Goal: Information Seeking & Learning: Learn about a topic

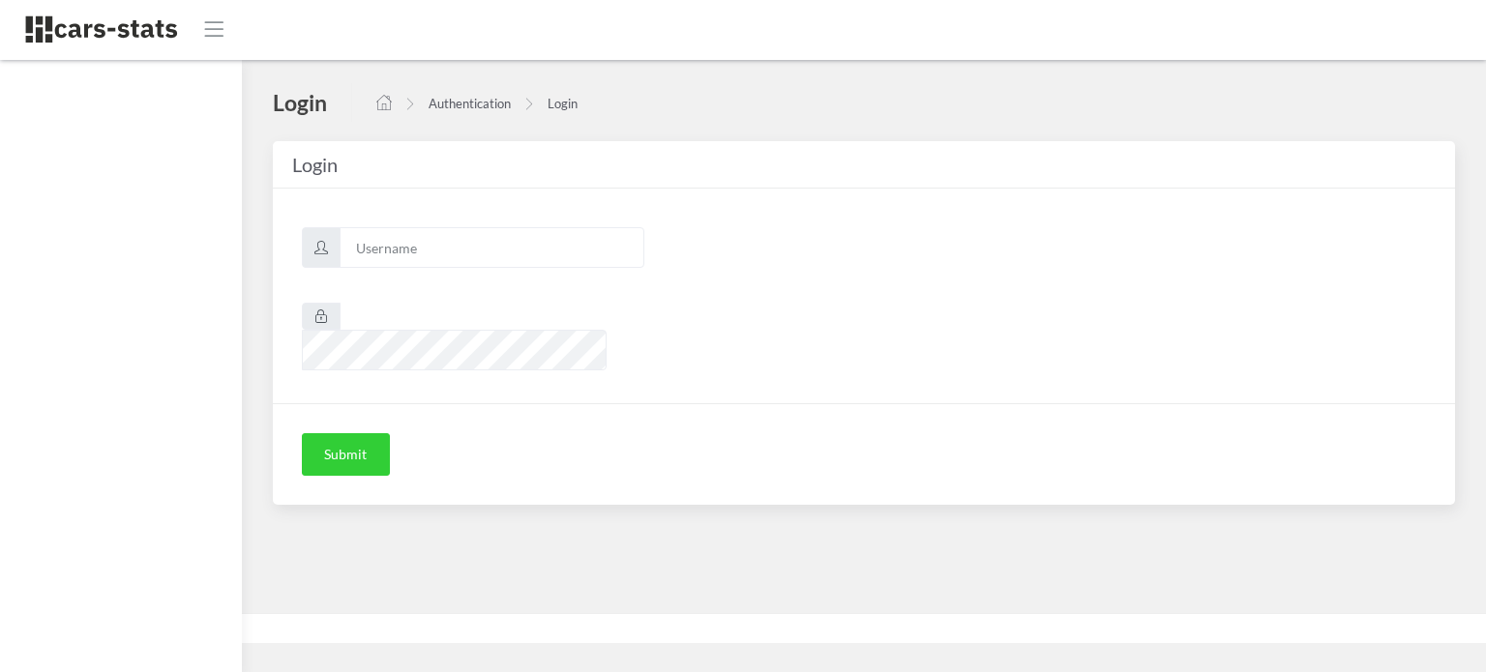
scroll to position [15, 15]
type input "awt"
click at [357, 433] on button "Submit" at bounding box center [346, 454] width 88 height 43
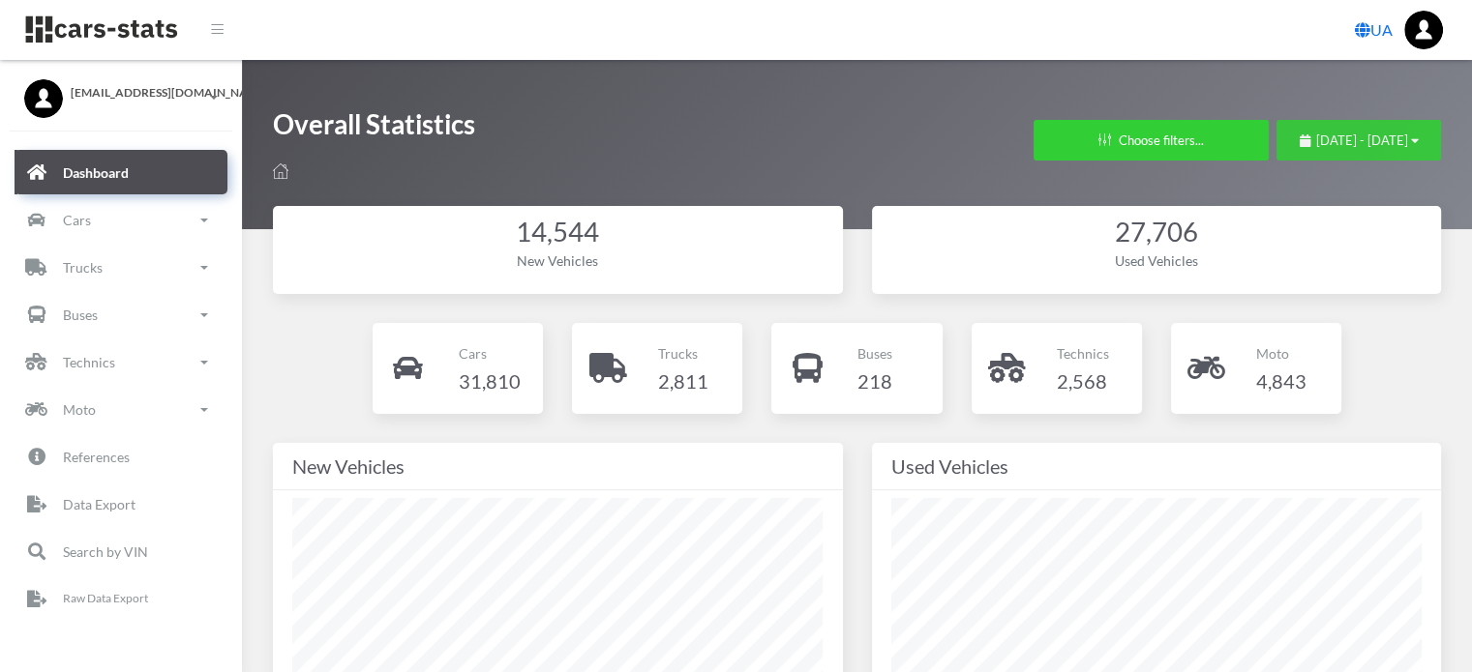
click at [1331, 136] on span "September 5, 2025 - October 5, 2025" at bounding box center [1362, 140] width 92 height 15
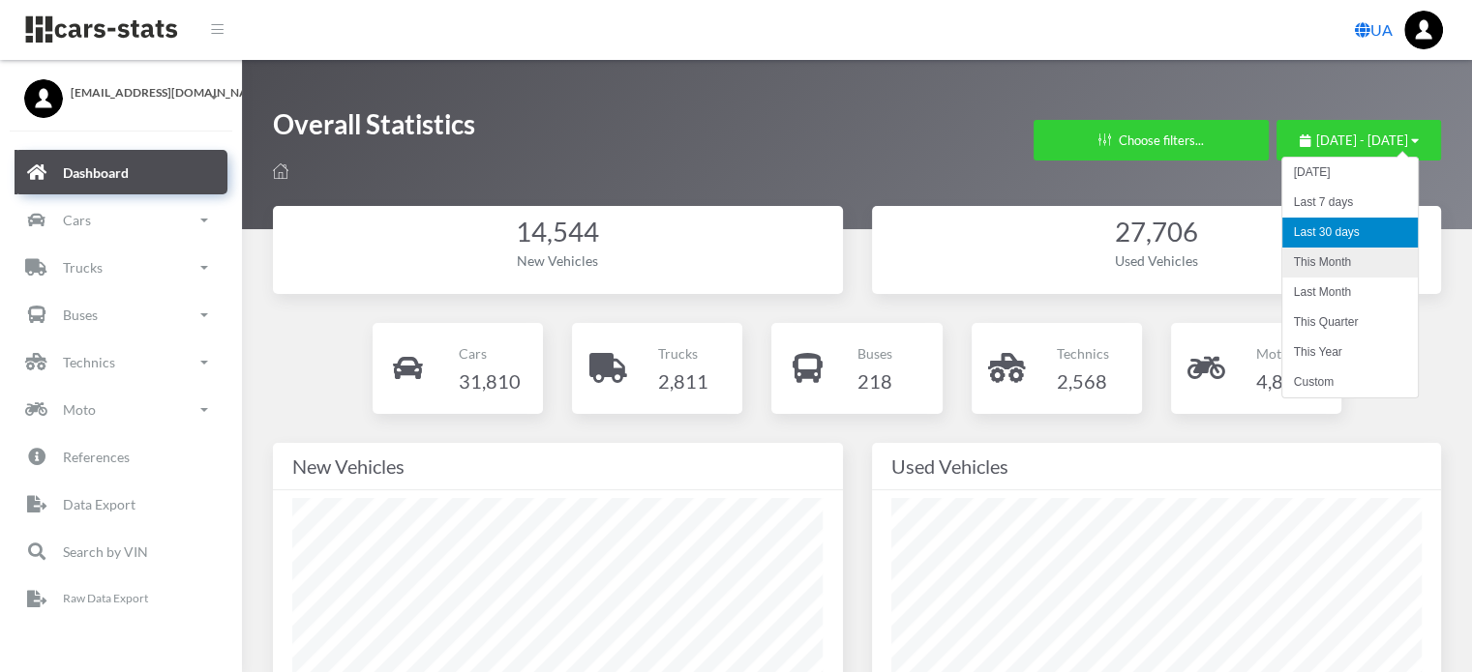
click at [1321, 268] on li "This Month" at bounding box center [1349, 263] width 135 height 30
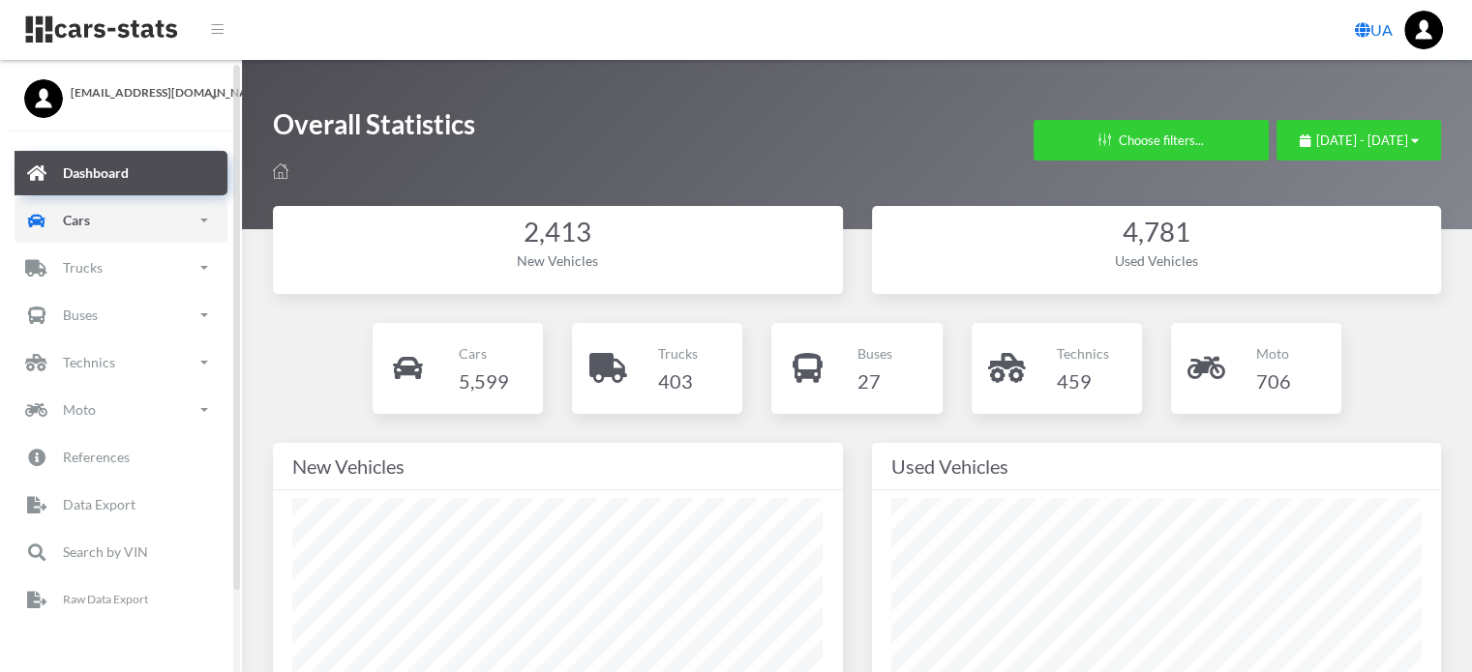
click at [163, 227] on link "Cars" at bounding box center [121, 220] width 213 height 45
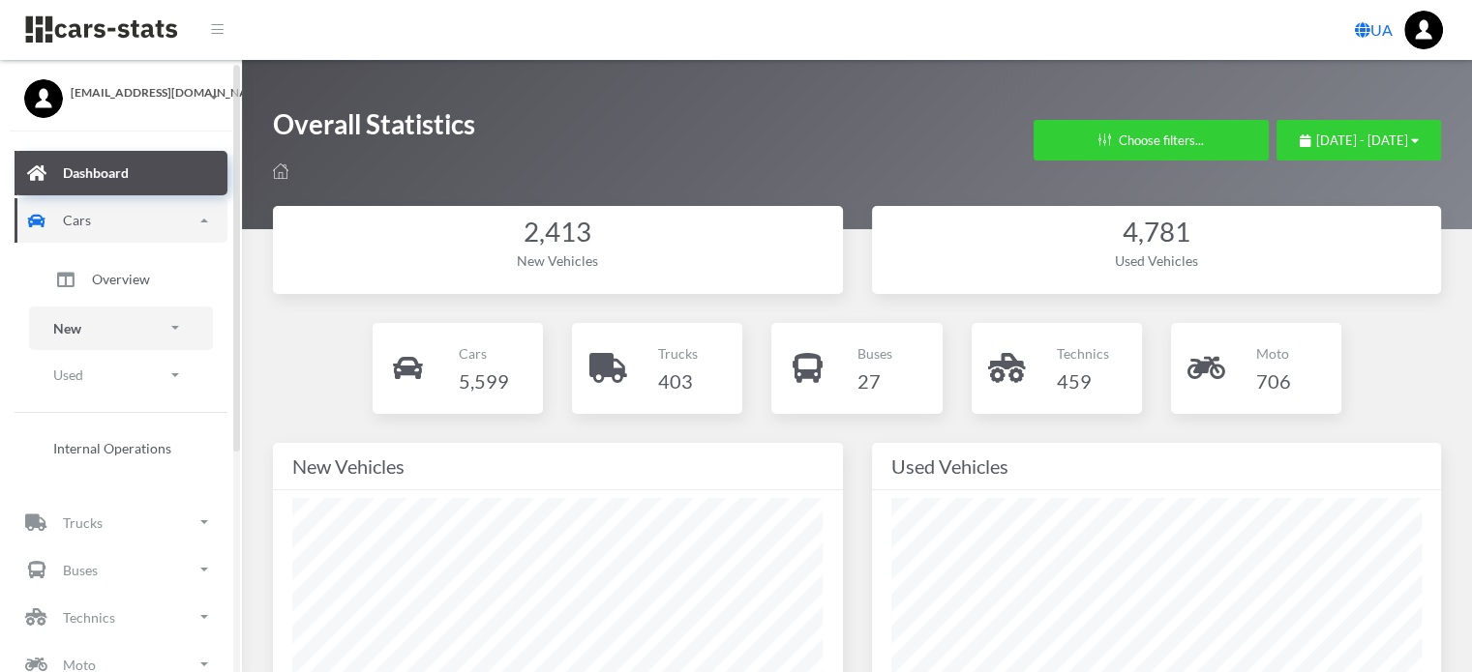
click at [104, 327] on link "New" at bounding box center [121, 329] width 184 height 44
click at [118, 421] on span "Models" at bounding box center [114, 425] width 45 height 20
click at [117, 382] on span "Brands" at bounding box center [113, 383] width 43 height 20
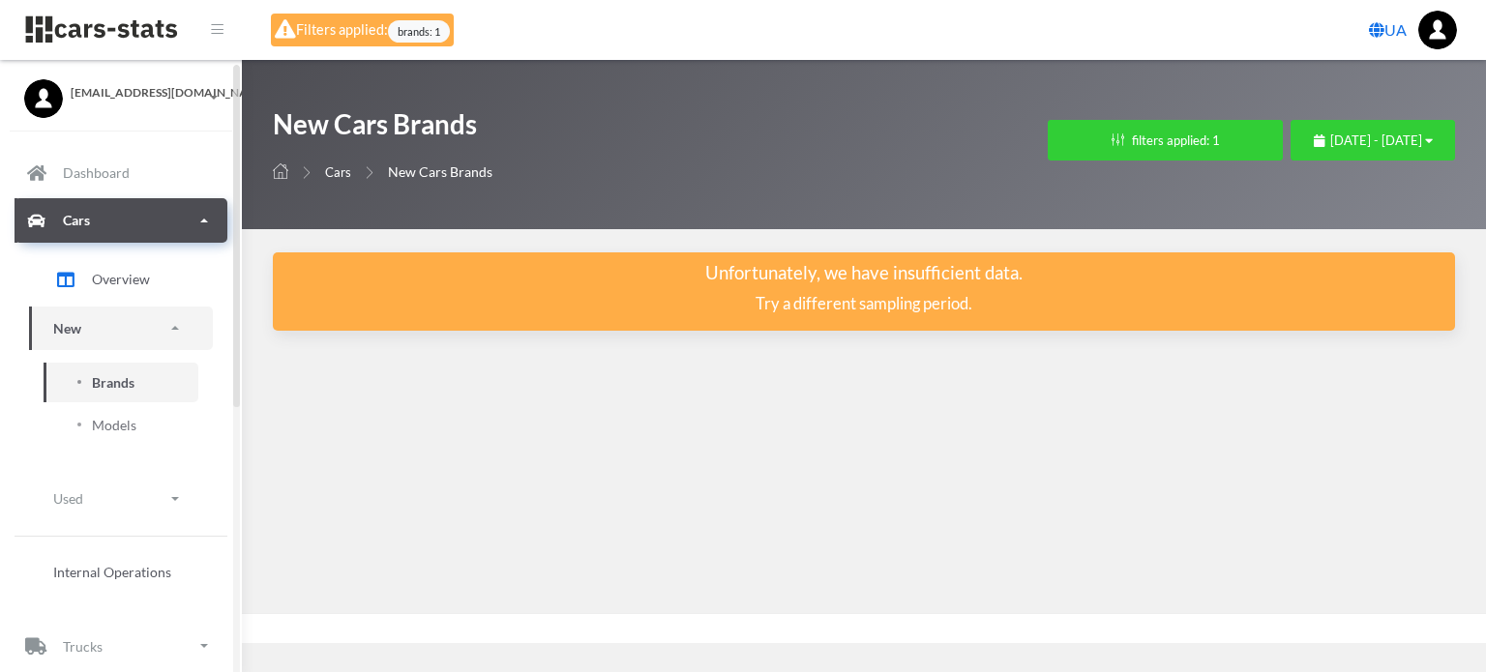
scroll to position [15, 15]
click at [104, 384] on span "Brands" at bounding box center [113, 383] width 43 height 20
click at [120, 427] on span "Models" at bounding box center [114, 425] width 45 height 20
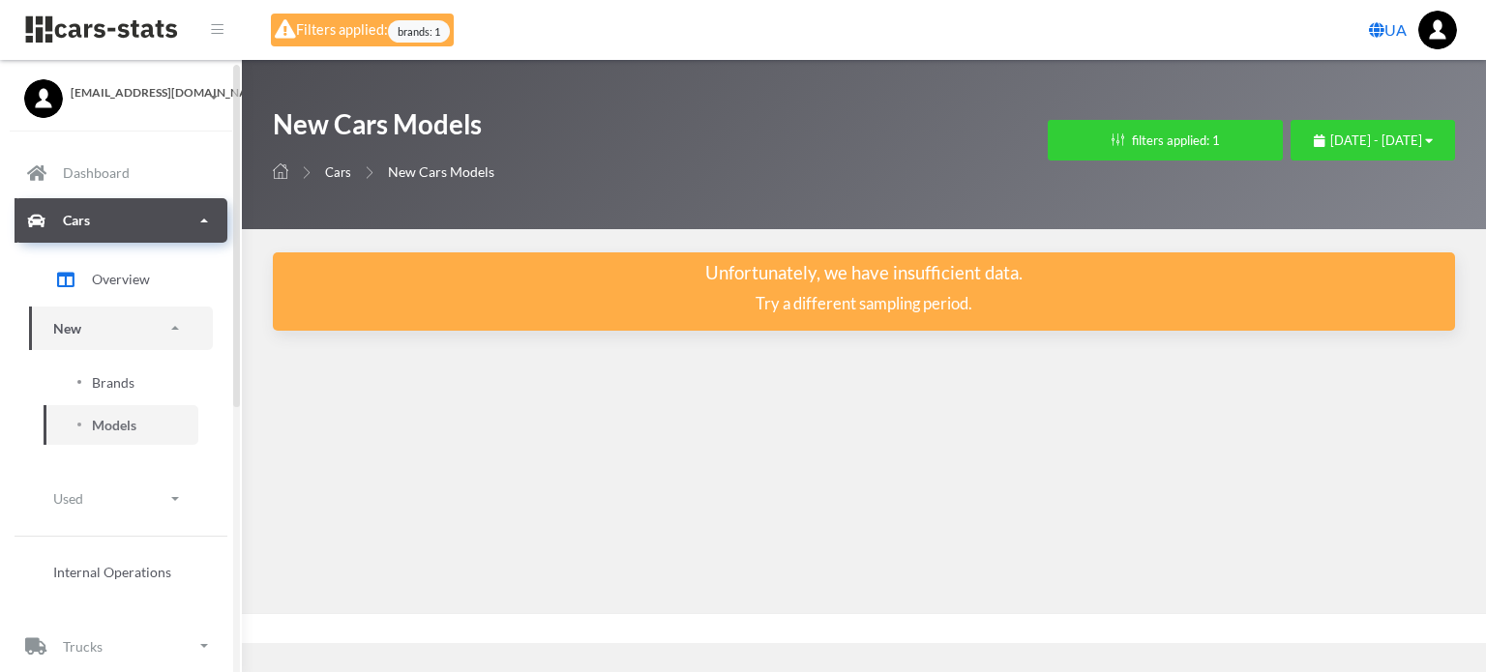
click at [123, 386] on span "Brands" at bounding box center [113, 383] width 43 height 20
select select "MASERATI"
select select
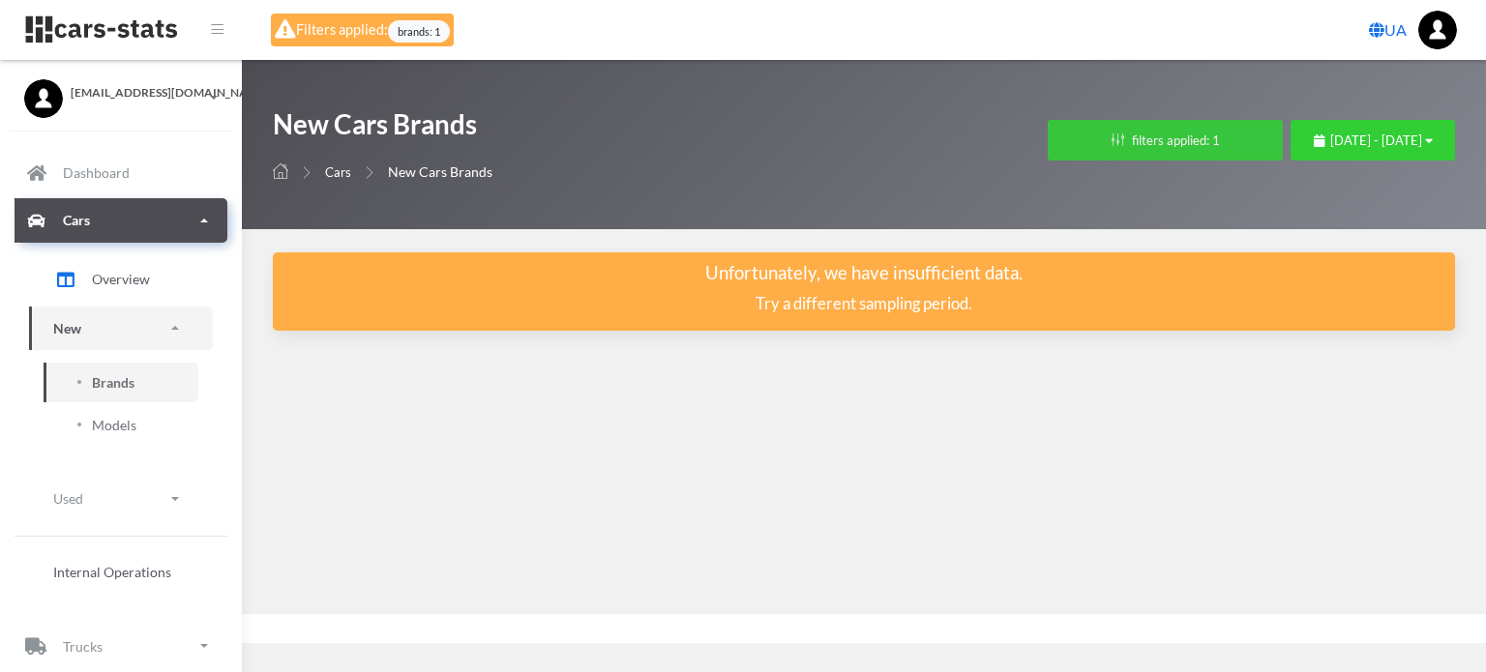
click at [1097, 136] on button "filters applied: 1" at bounding box center [1165, 140] width 235 height 41
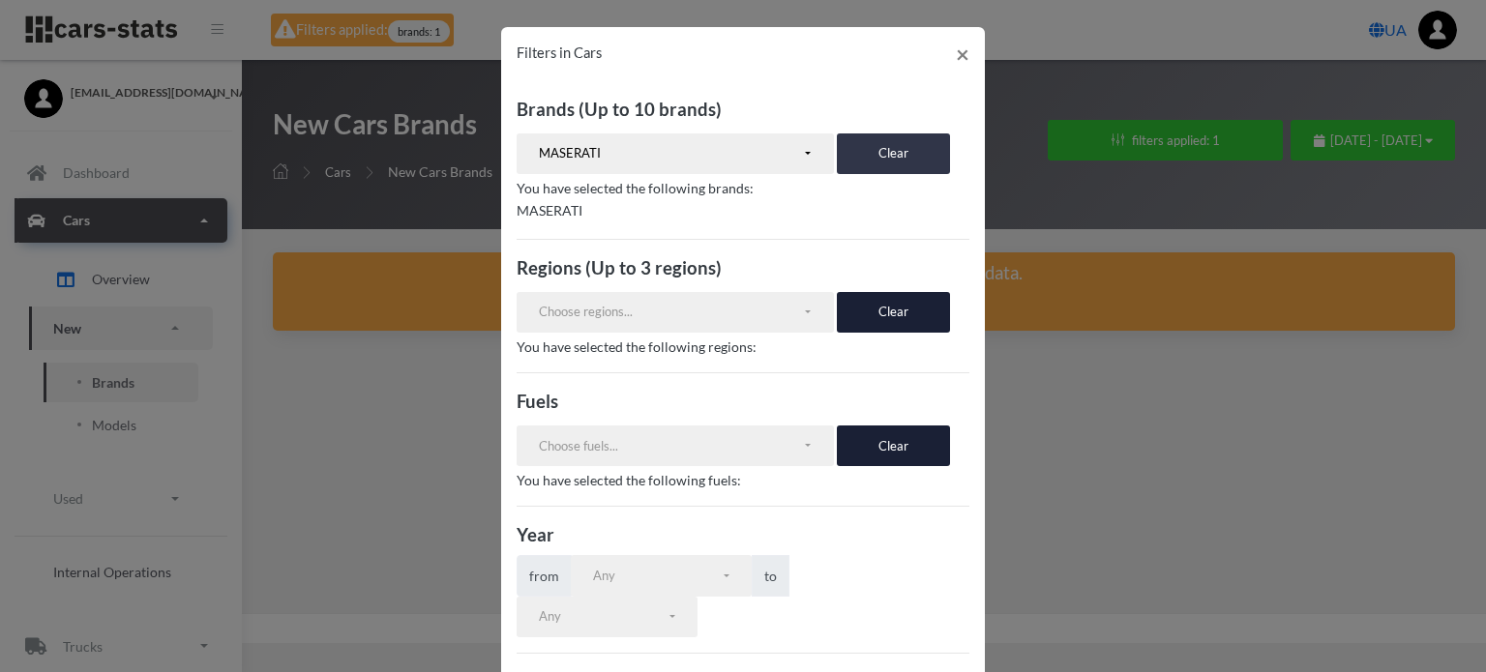
click at [859, 158] on button "Clear" at bounding box center [893, 154] width 113 height 41
select select
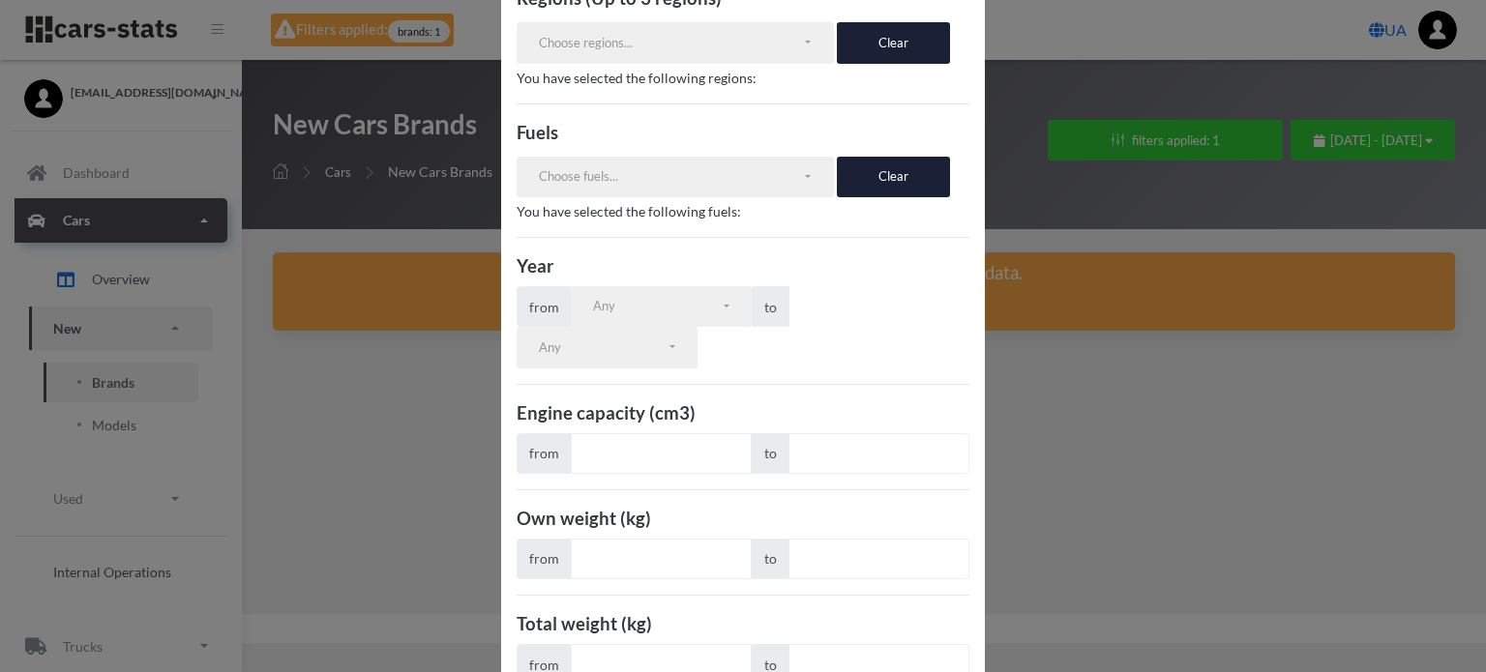
scroll to position [326, 0]
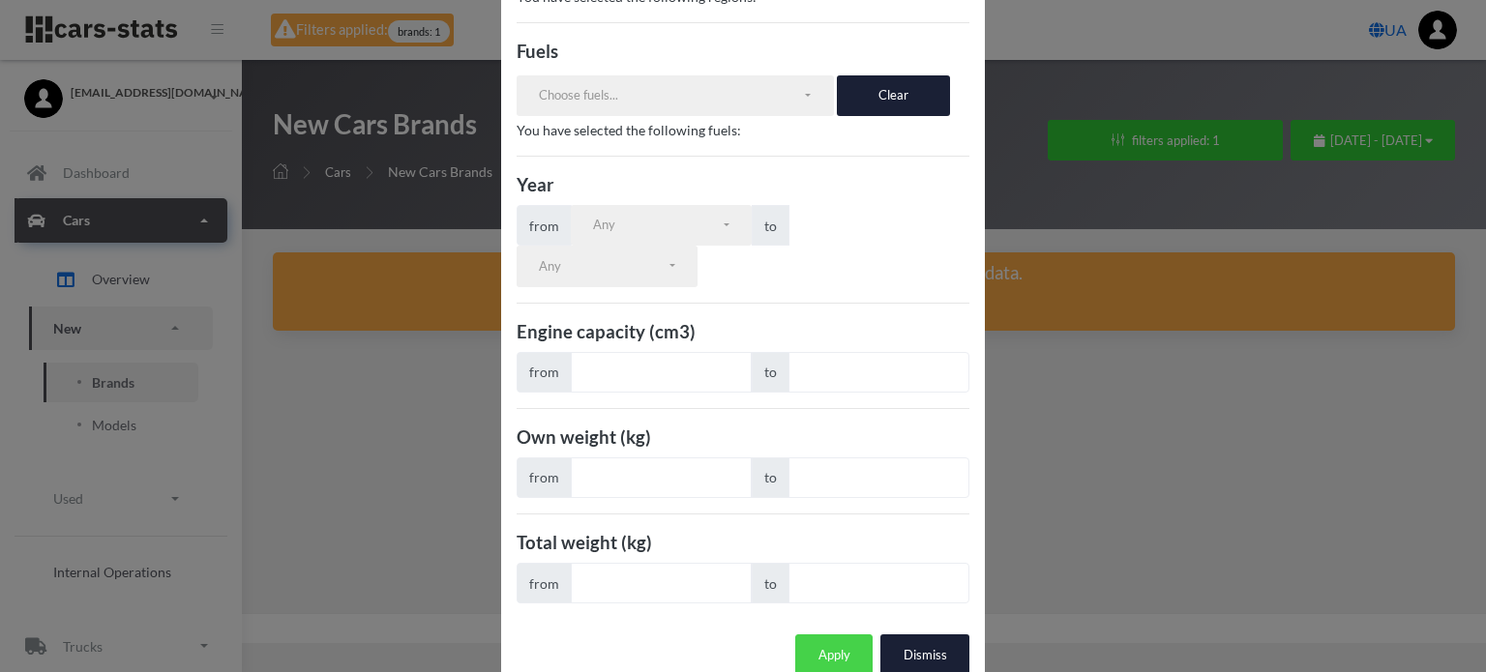
click at [824, 635] on button "Apply" at bounding box center [833, 655] width 77 height 41
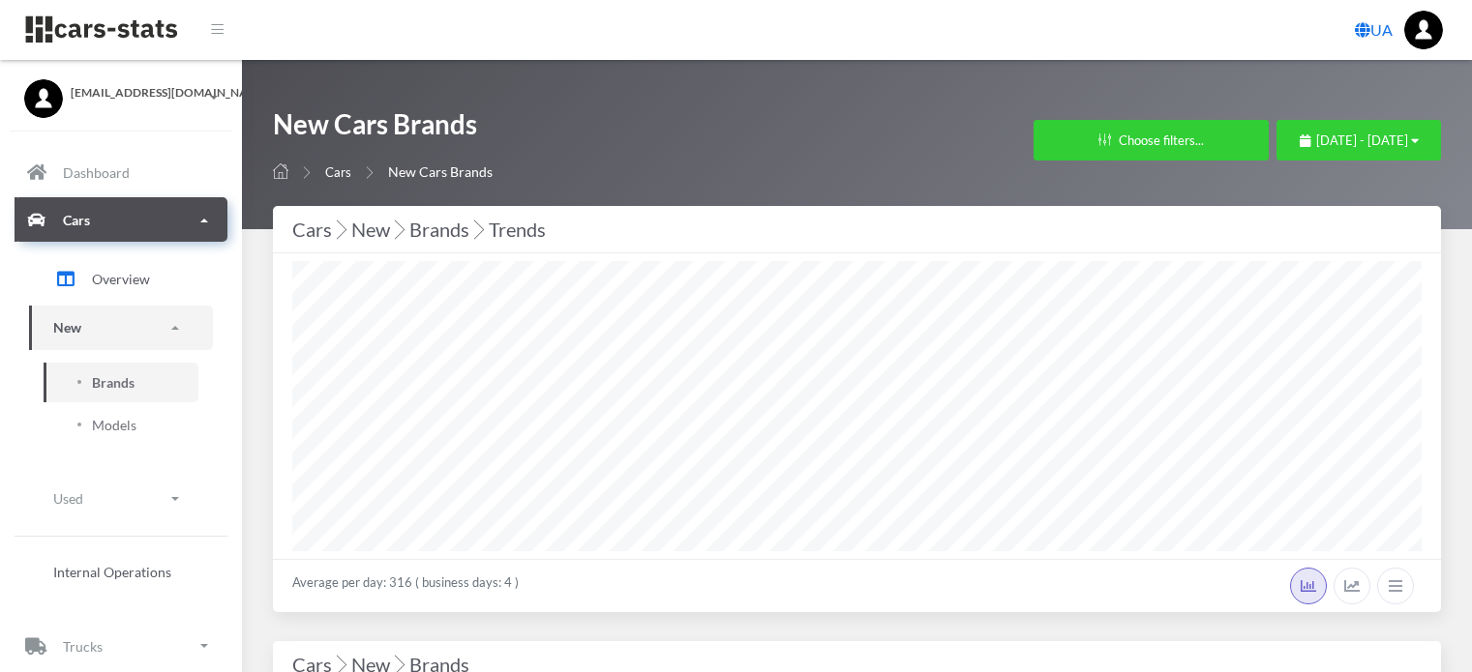
select select "25"
click at [1316, 146] on span "October 1, 2025 - October 5, 2025" at bounding box center [1362, 140] width 92 height 15
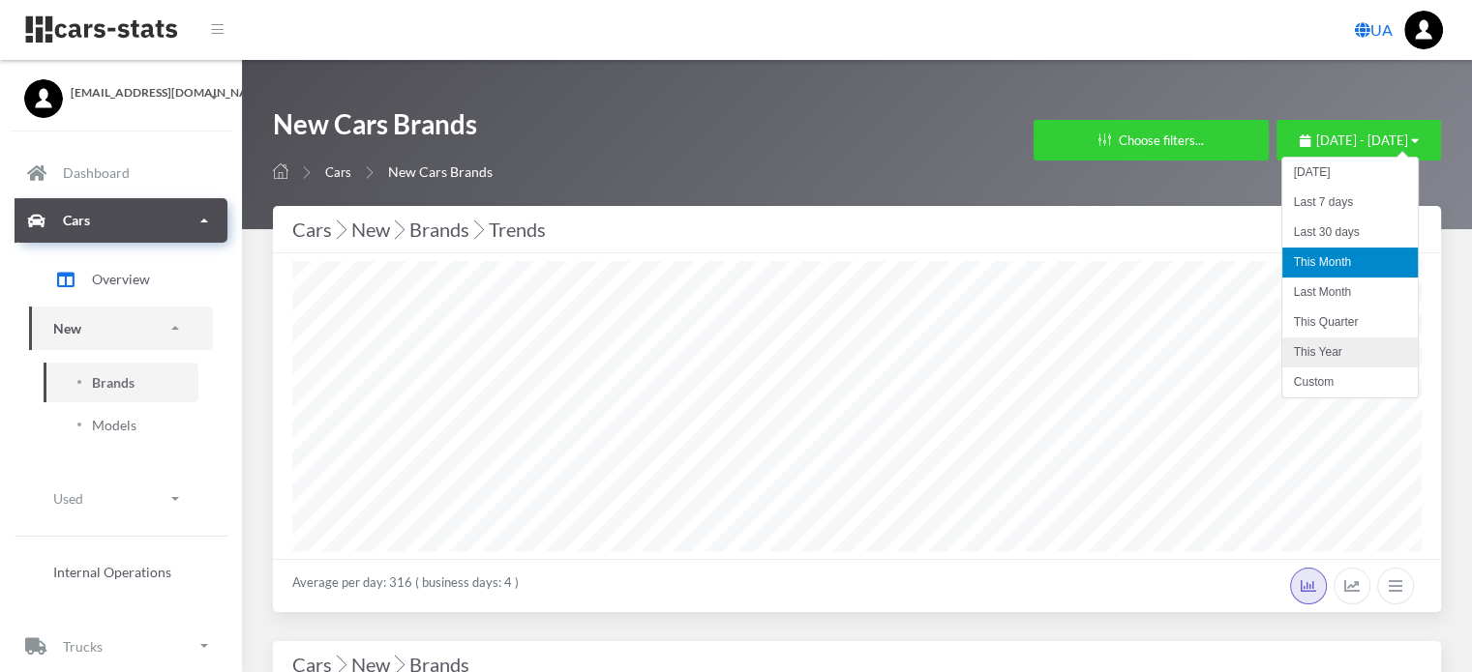
click at [1321, 349] on li "This Year" at bounding box center [1349, 353] width 135 height 30
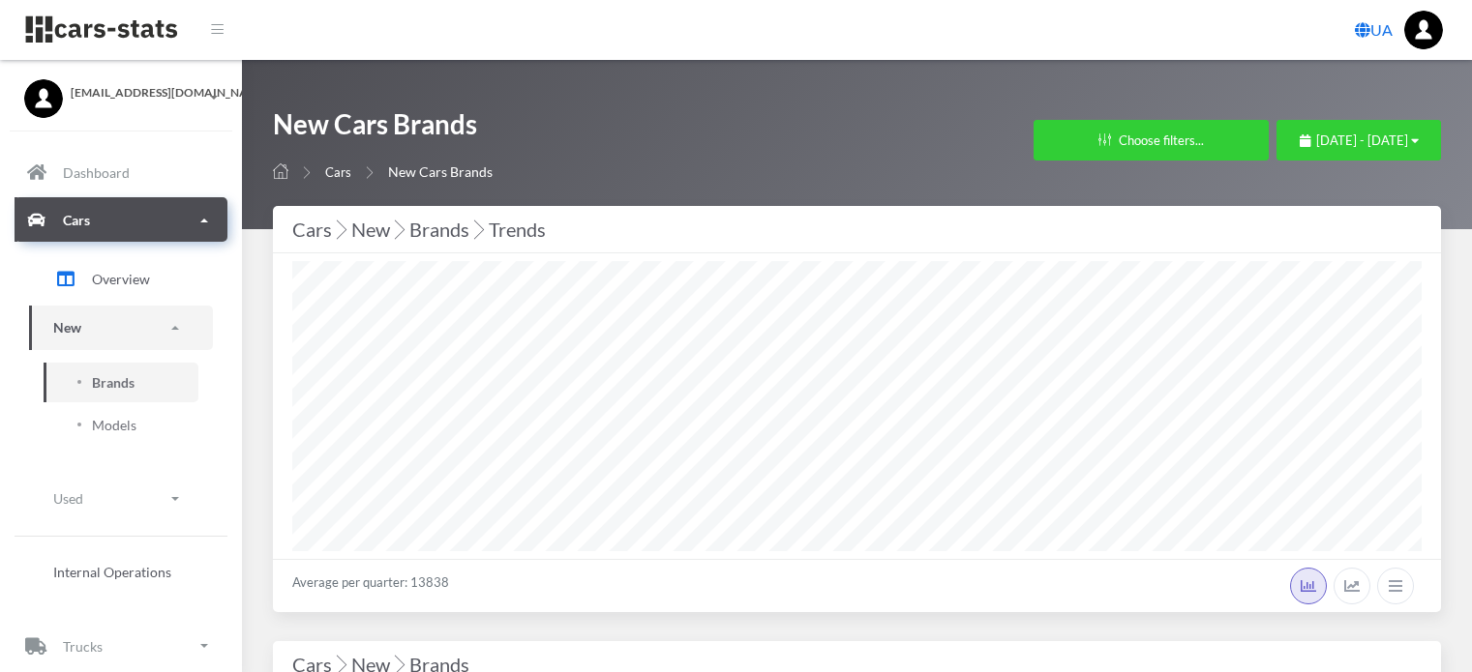
select select "25"
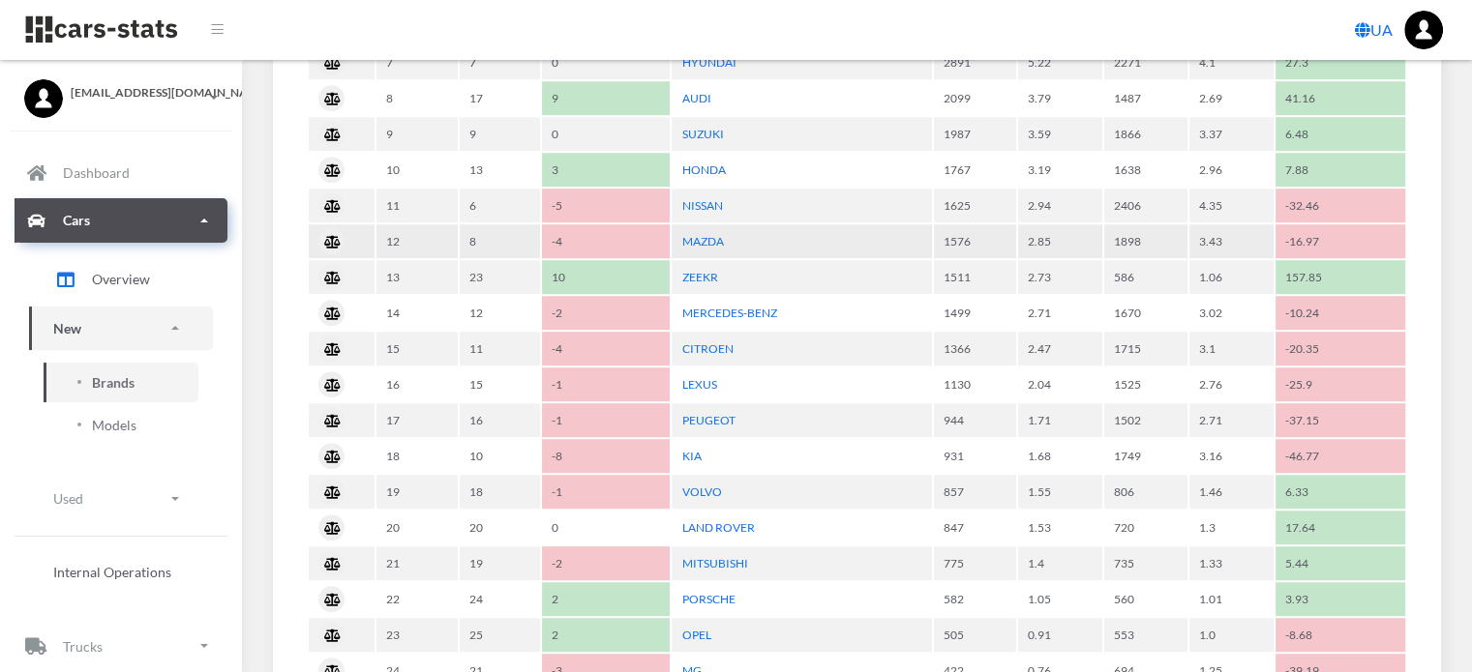
scroll to position [1258, 0]
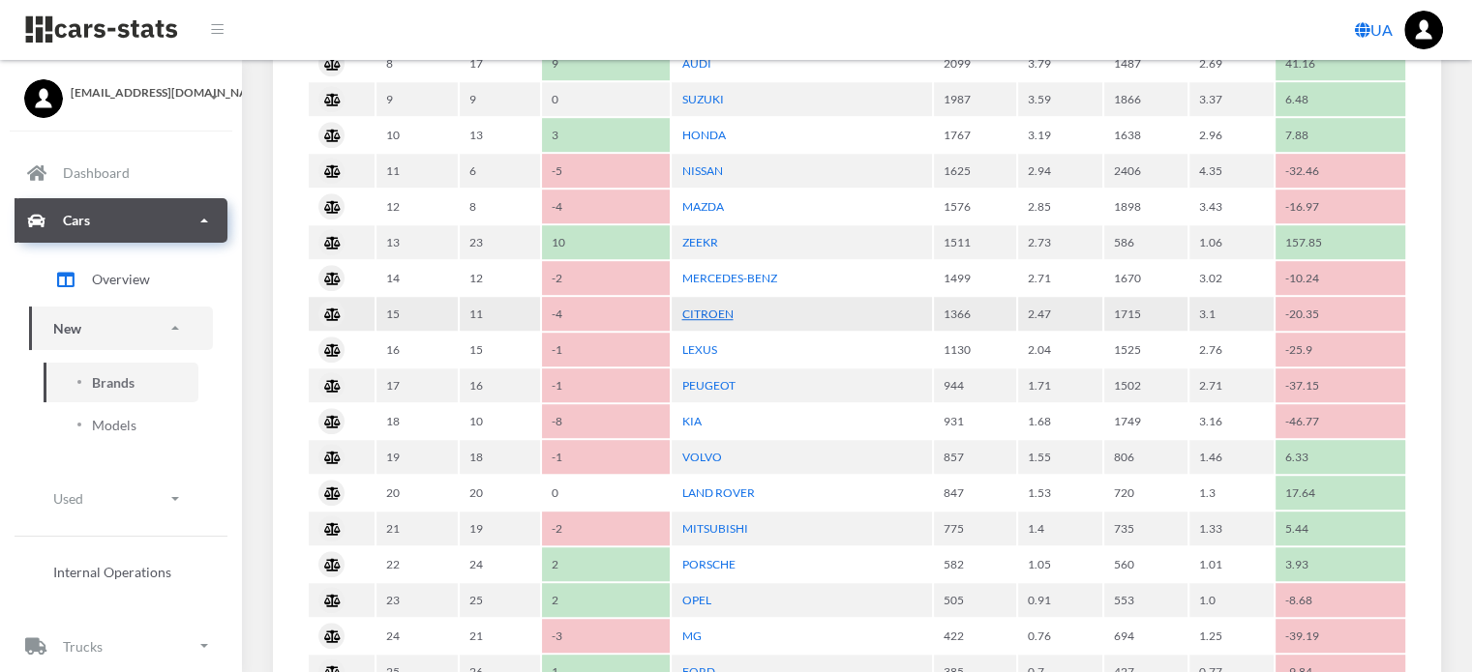
click at [717, 307] on link "CITROEN" at bounding box center [706, 314] width 51 height 15
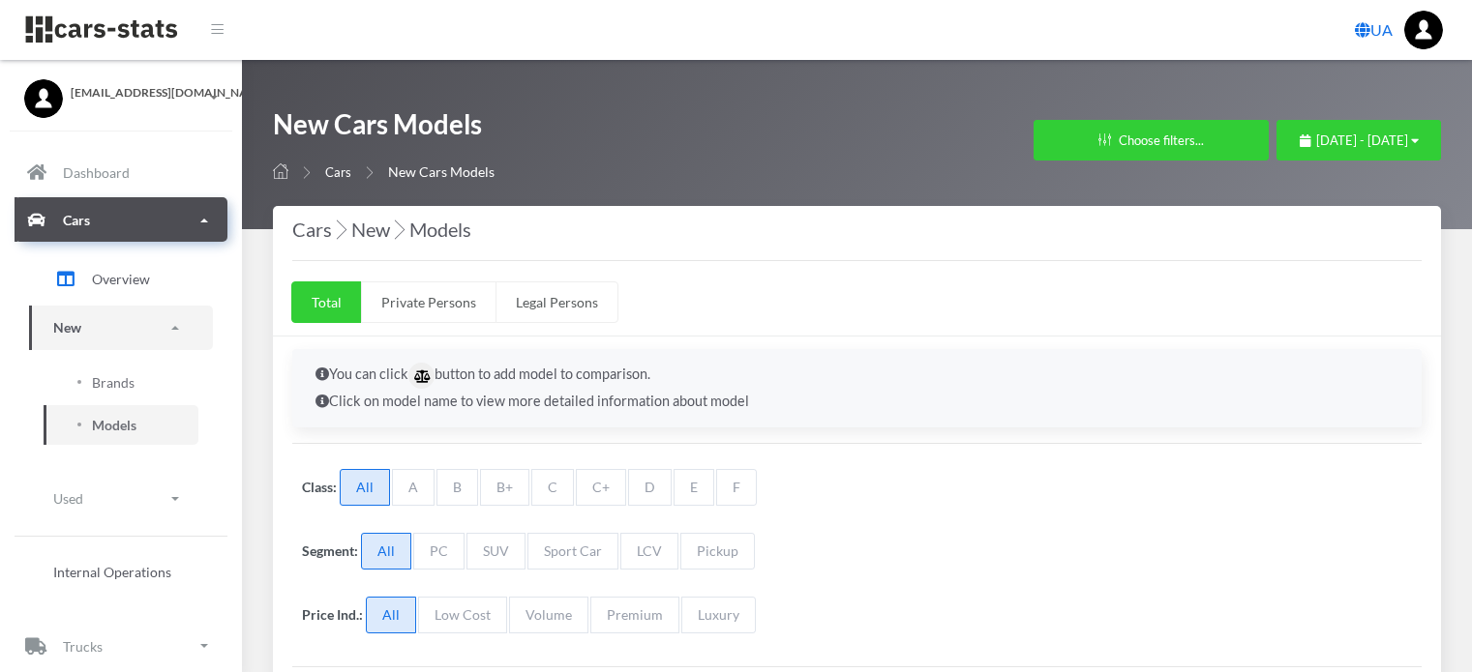
select select "25"
select select "CITROEN"
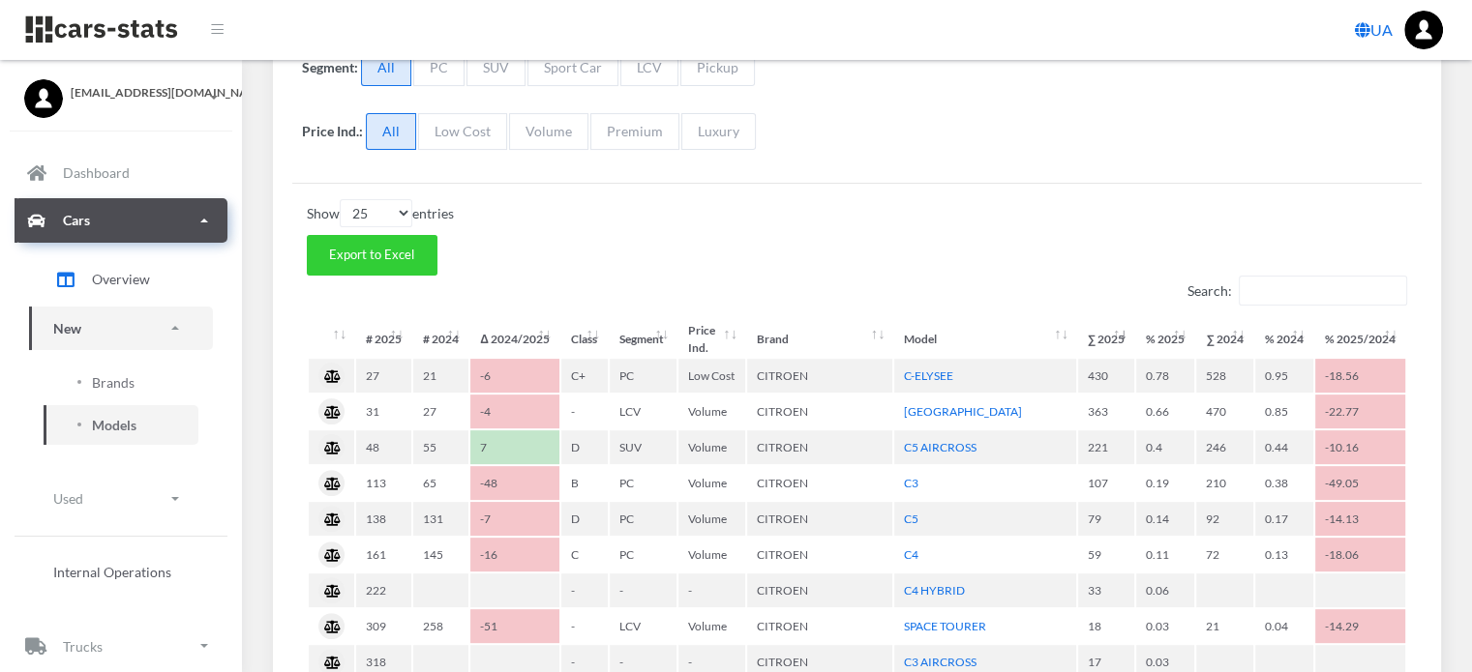
scroll to position [677, 0]
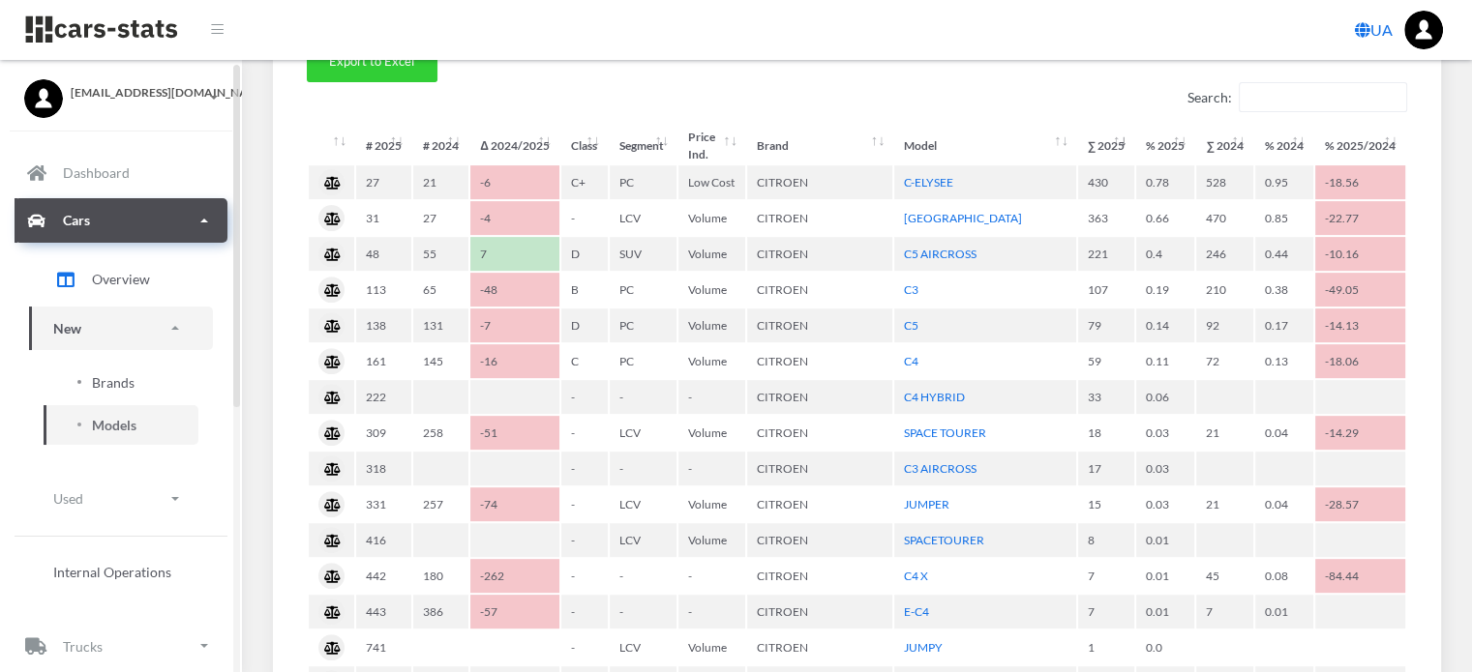
click at [110, 380] on span "Brands" at bounding box center [113, 383] width 43 height 20
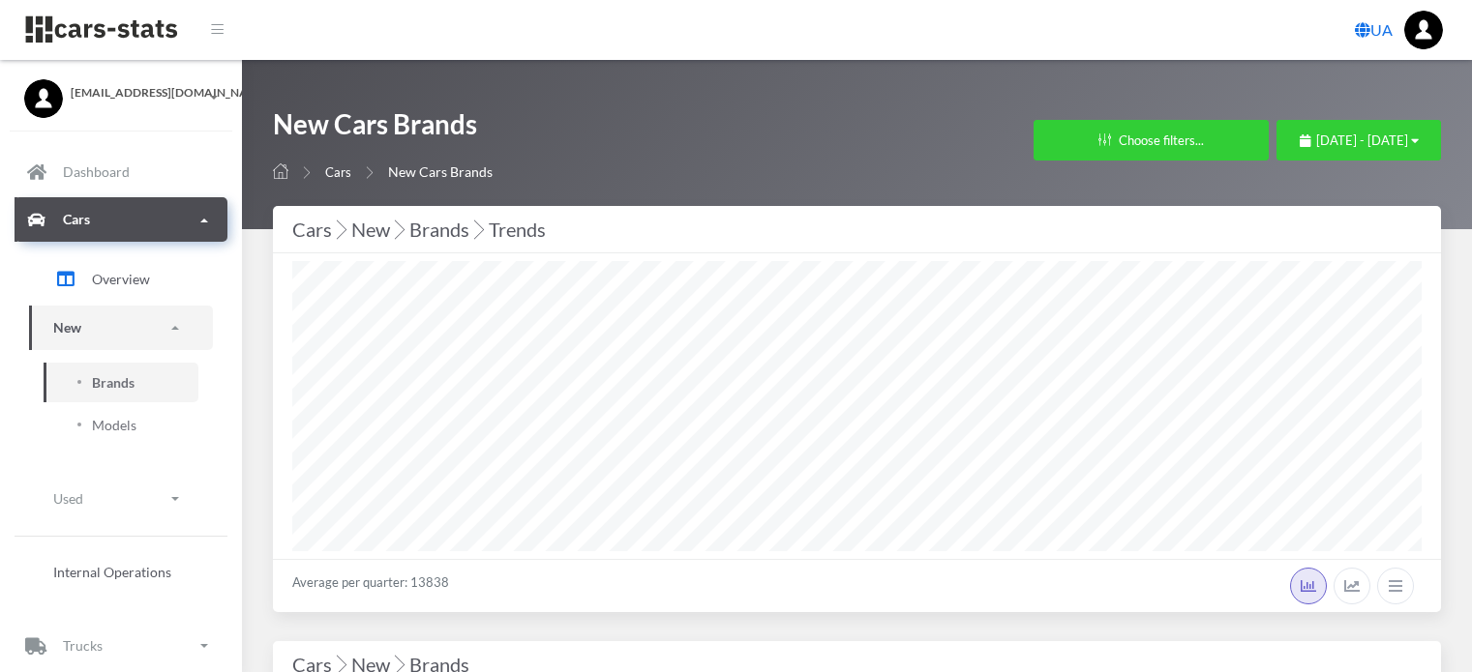
select select "25"
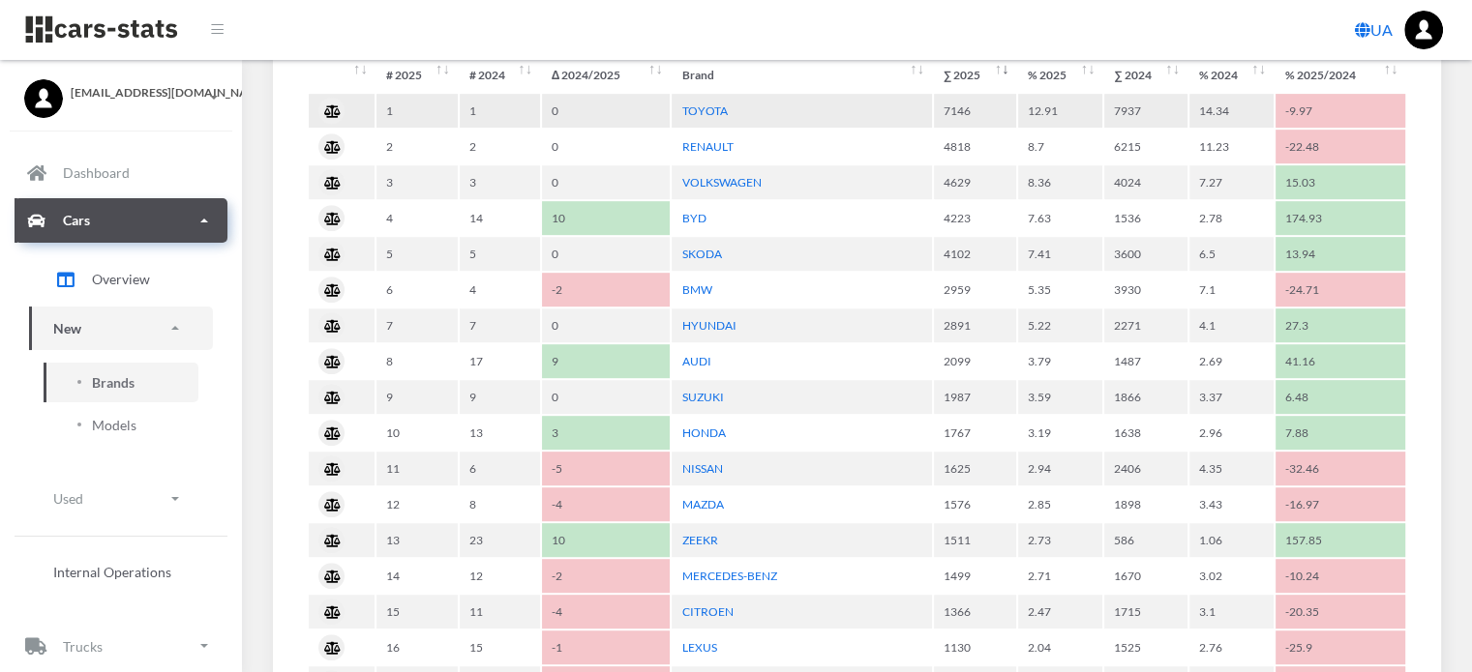
scroll to position [1064, 0]
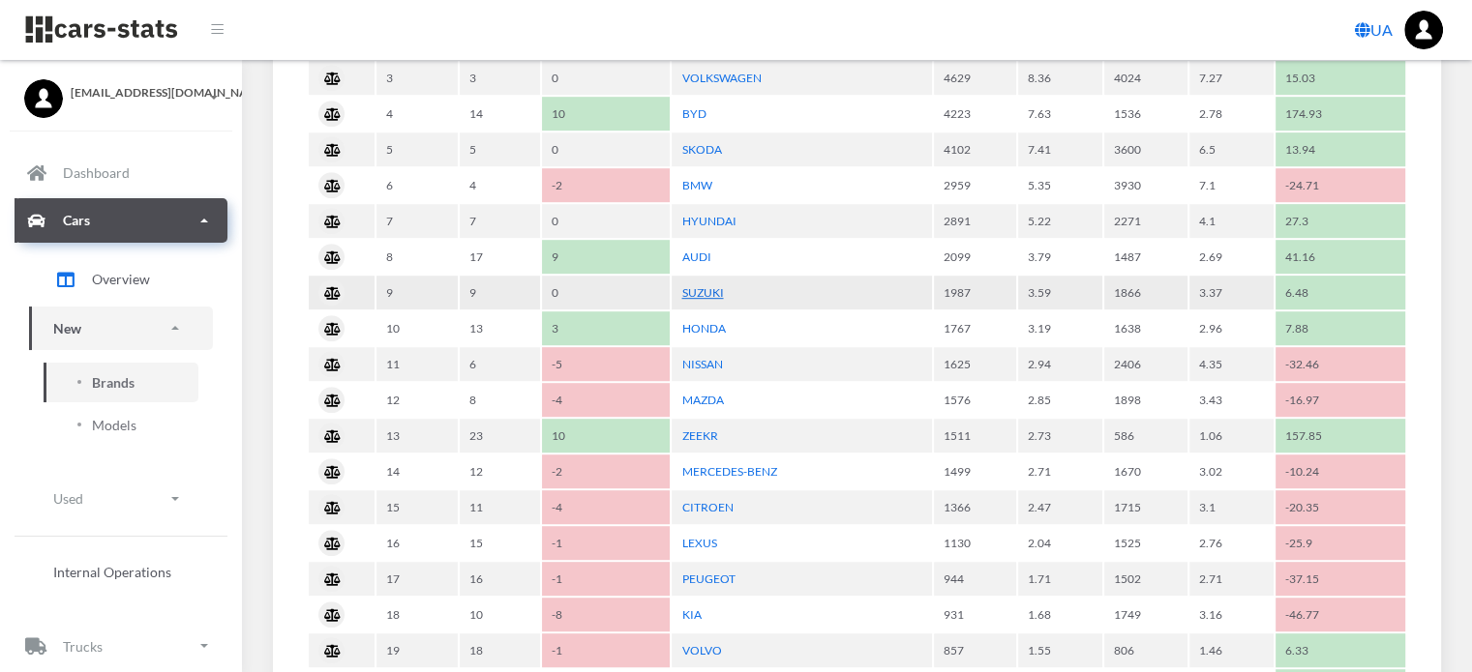
click at [704, 288] on link "SUZUKI" at bounding box center [702, 292] width 42 height 15
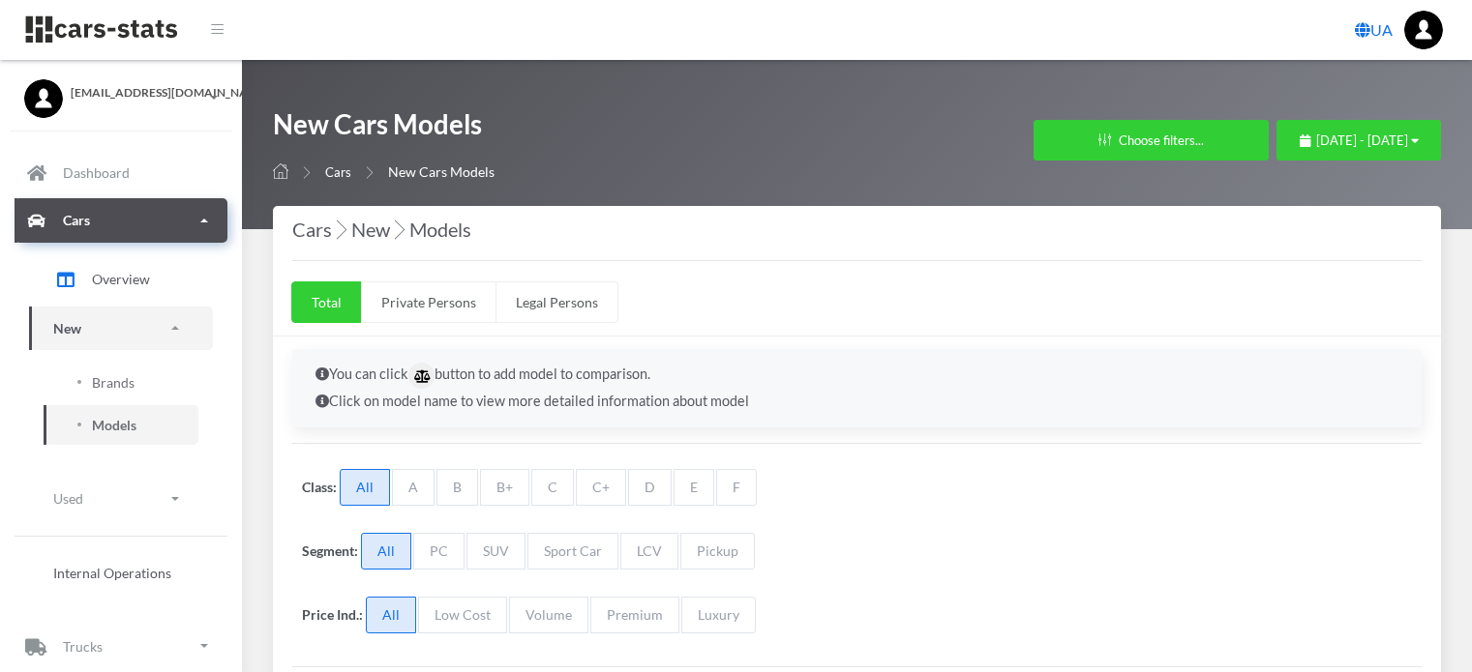
select select "25"
select select "SUZUKI"
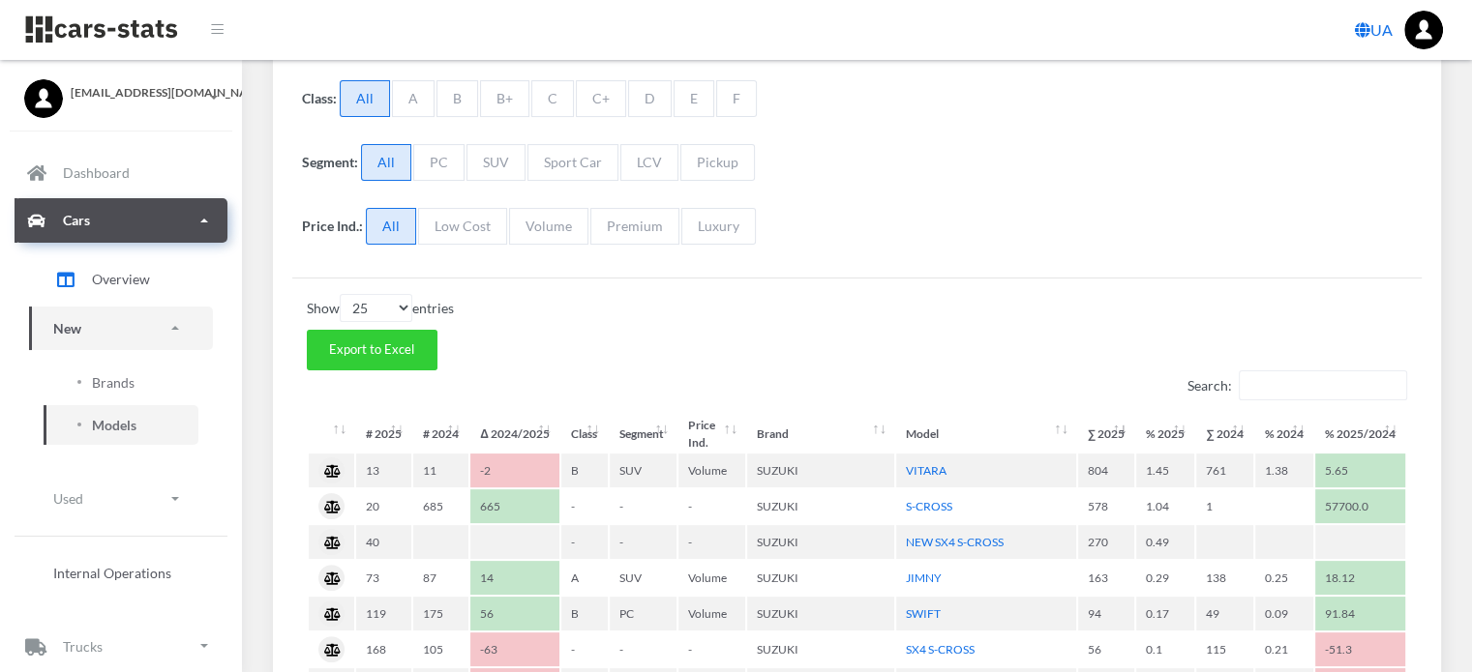
scroll to position [484, 0]
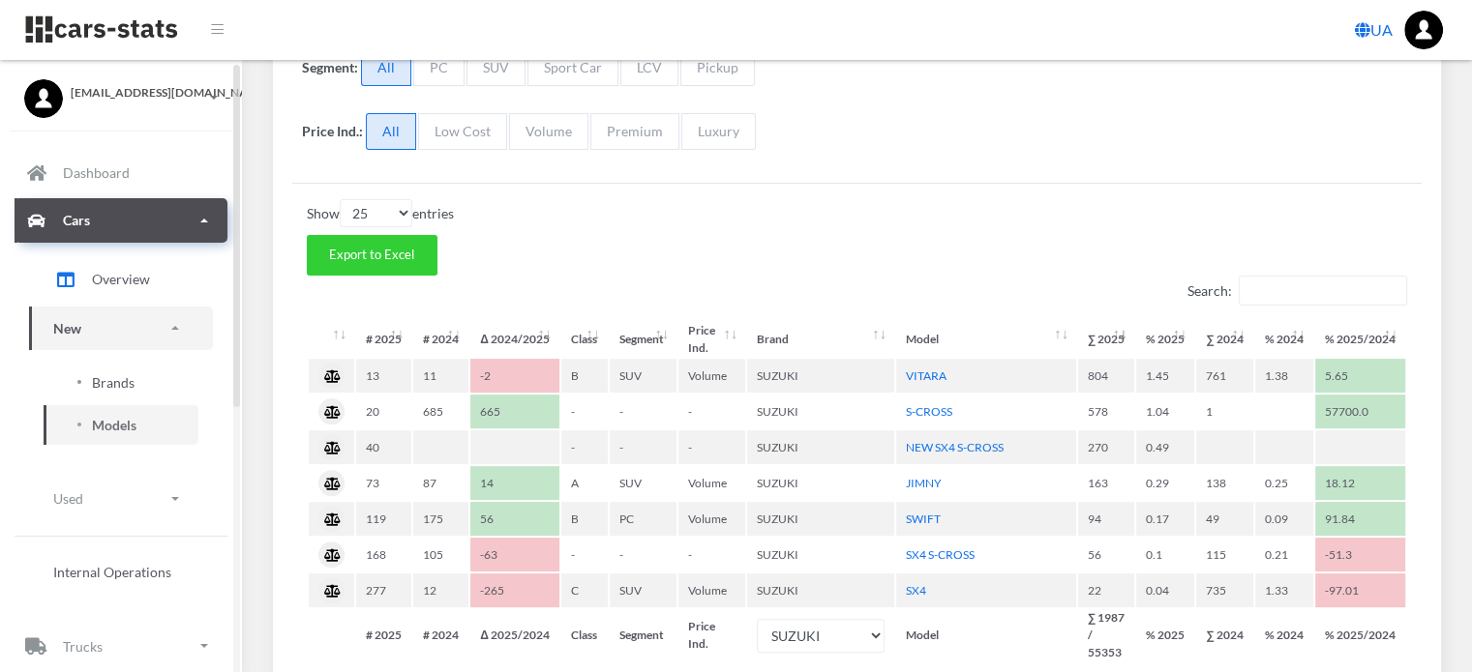
click at [124, 382] on span "Brands" at bounding box center [113, 383] width 43 height 20
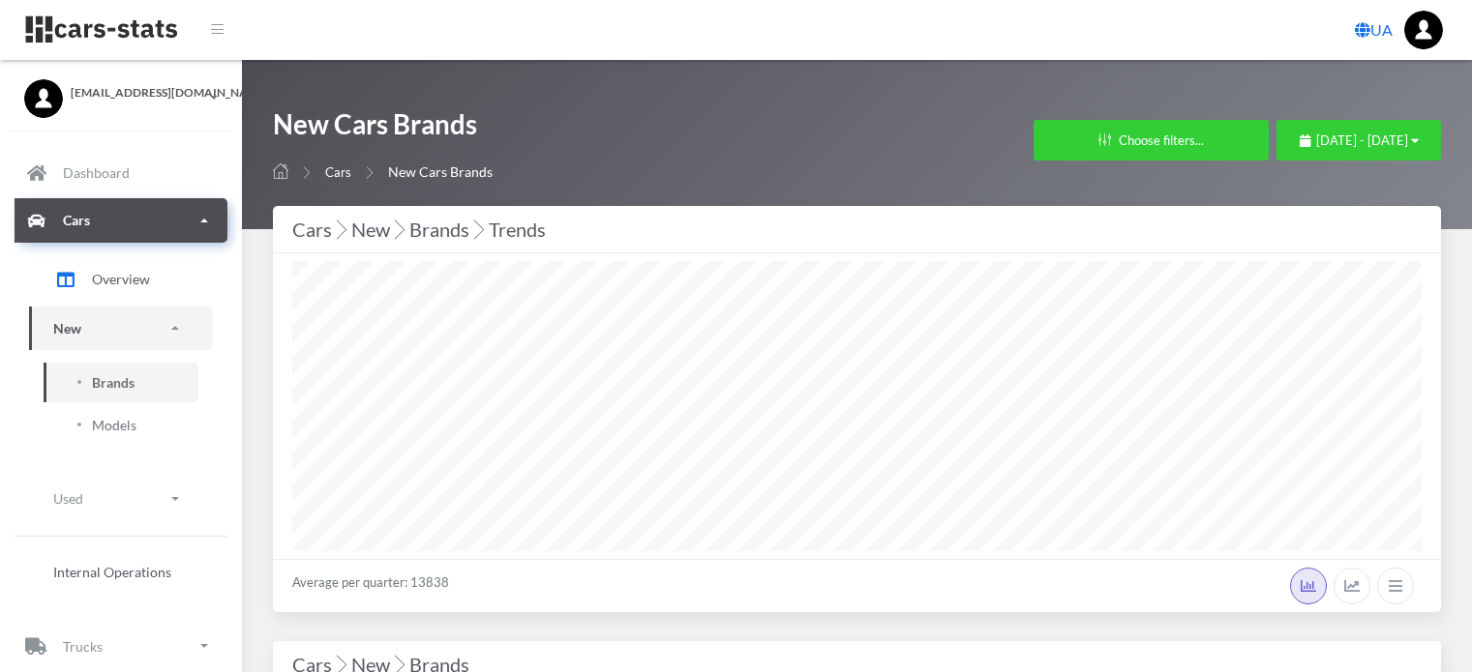
select select "25"
